Goal: Browse casually

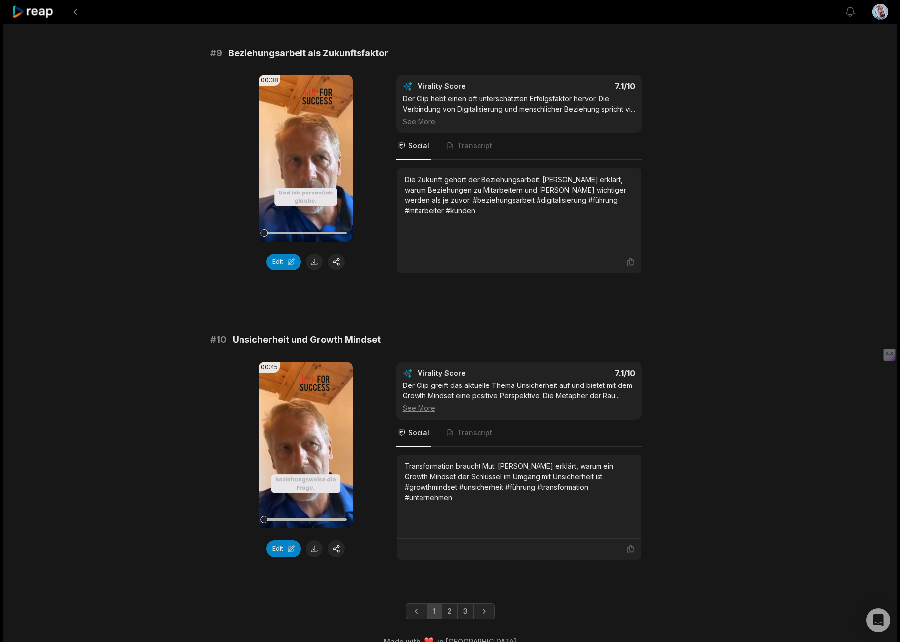
scroll to position [2402, 0]
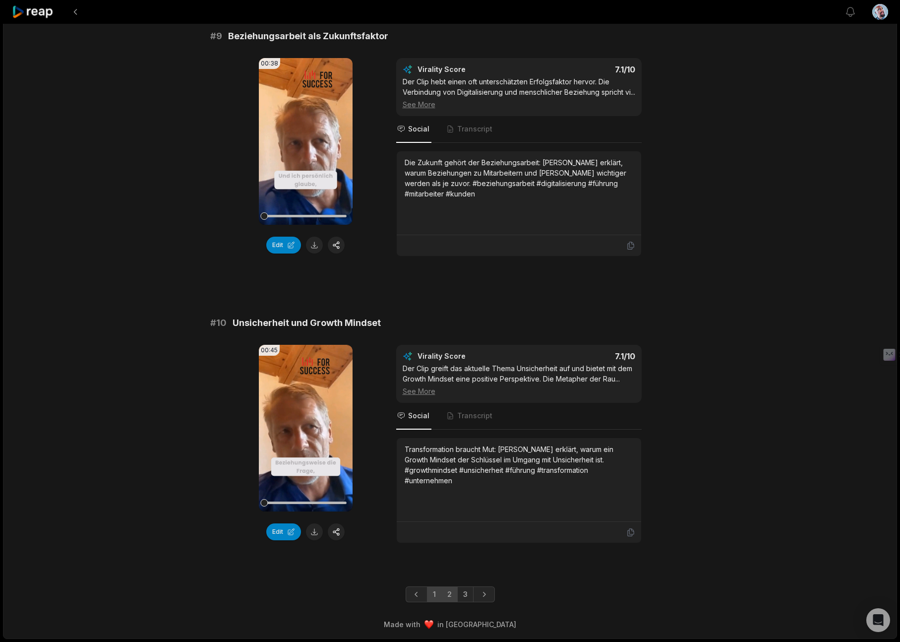
click at [452, 590] on link "2" at bounding box center [449, 594] width 16 height 16
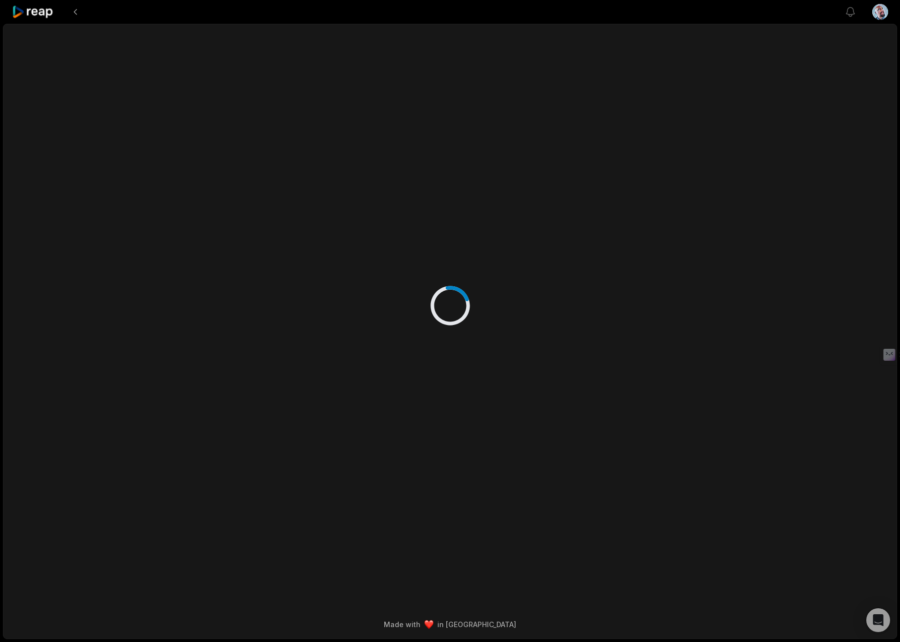
scroll to position [0, 0]
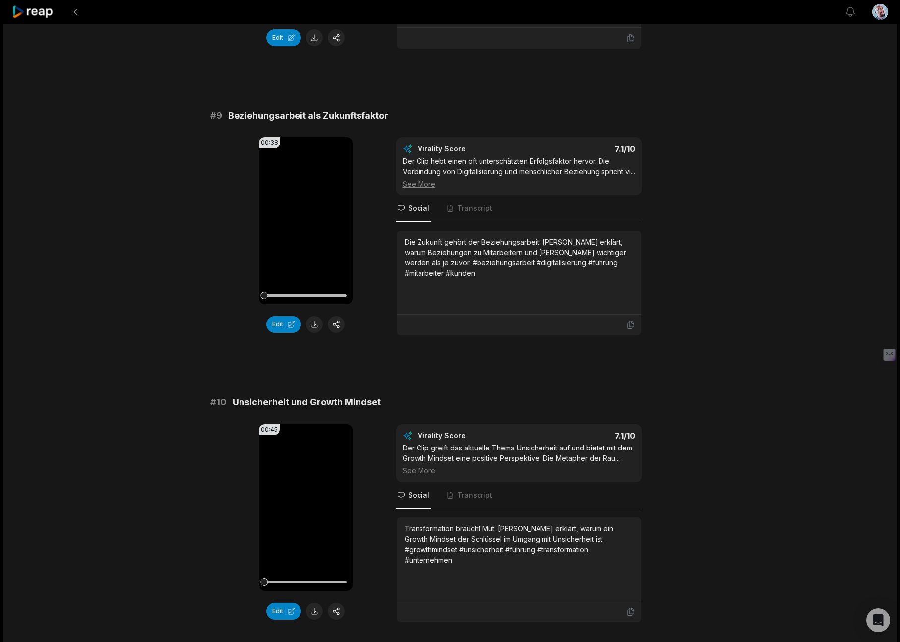
scroll to position [2402, 0]
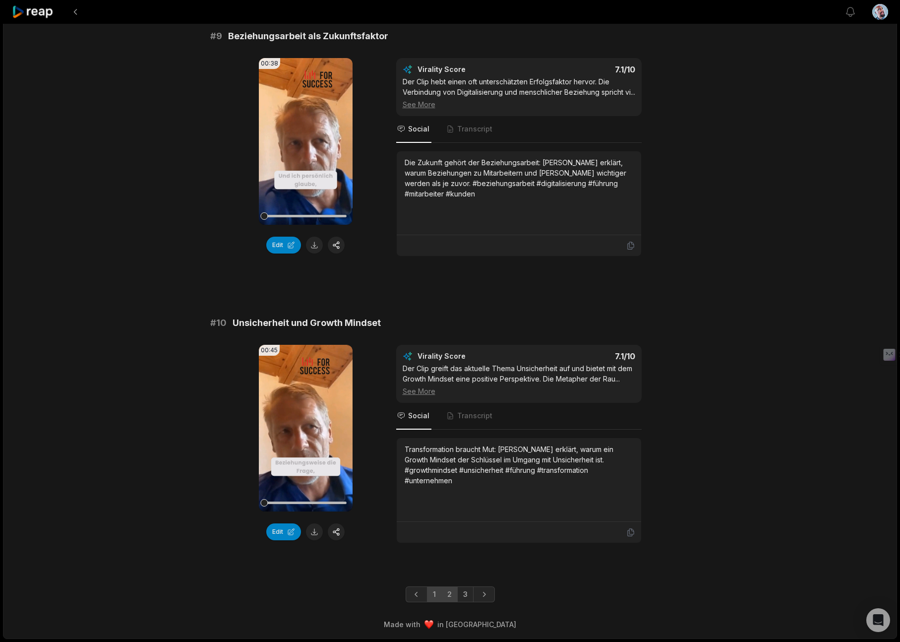
click at [449, 594] on link "2" at bounding box center [449, 594] width 16 height 16
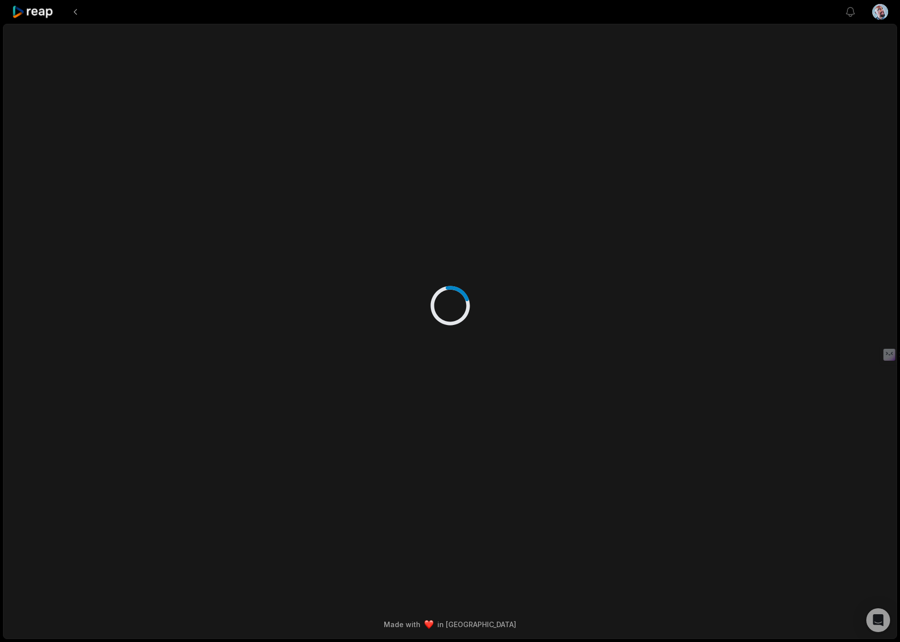
scroll to position [0, 0]
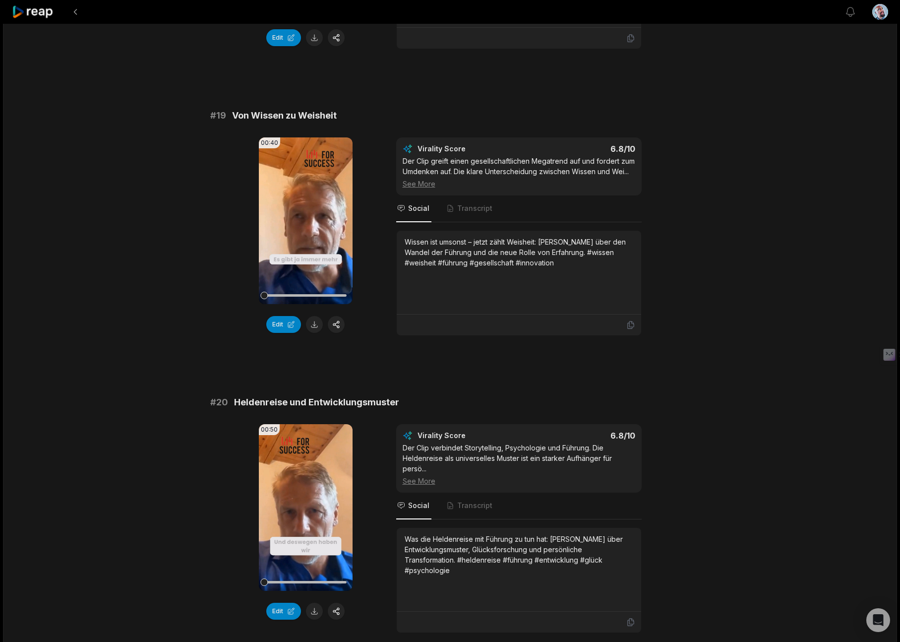
scroll to position [2444, 0]
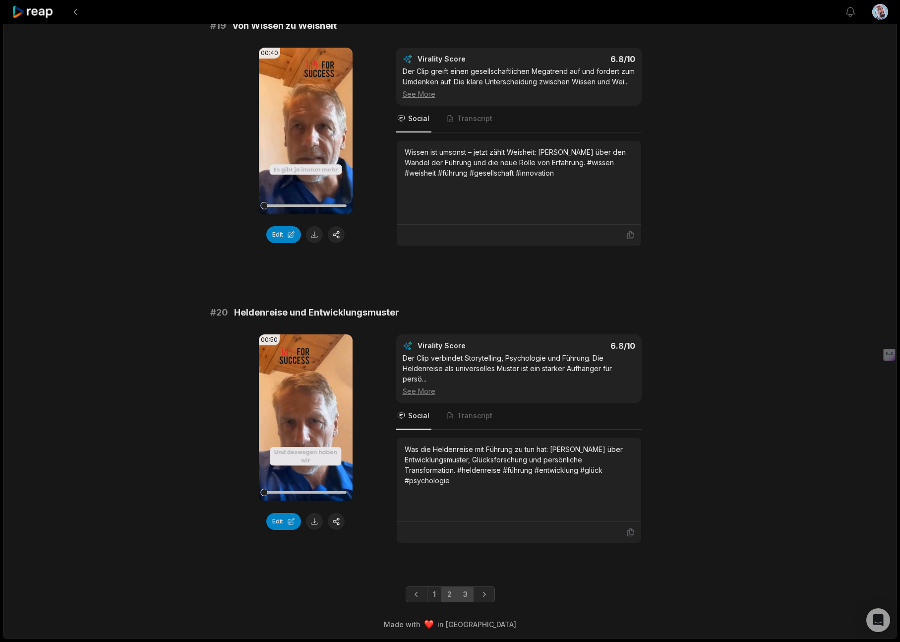
click at [464, 594] on link "3" at bounding box center [465, 594] width 16 height 16
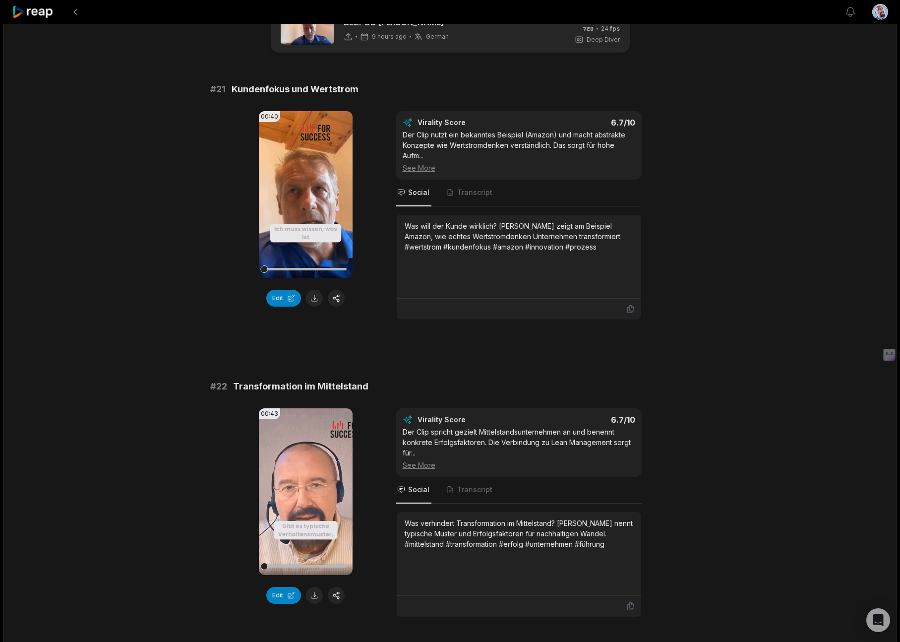
scroll to position [0, 0]
